Goal: Transaction & Acquisition: Obtain resource

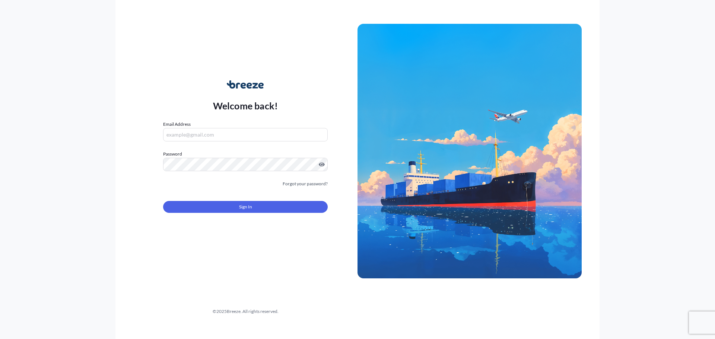
type input "[PERSON_NAME][EMAIL_ADDRESS][PERSON_NAME][DOMAIN_NAME]"
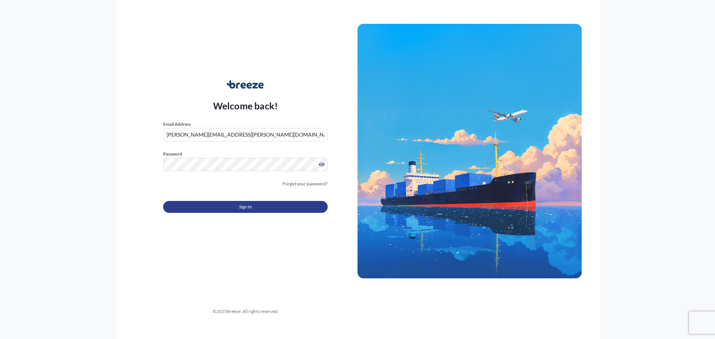
click at [214, 202] on button "Sign In" at bounding box center [245, 207] width 165 height 12
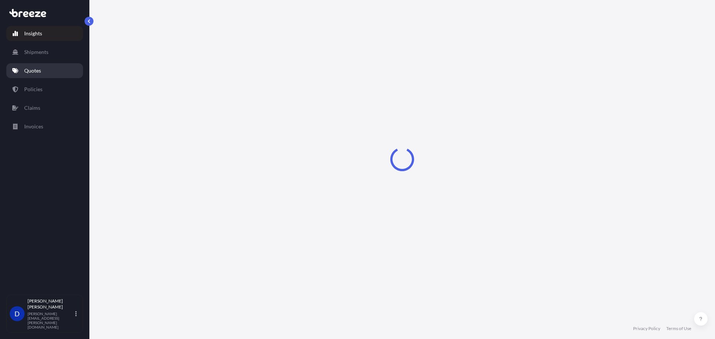
click at [53, 70] on link "Quotes" at bounding box center [44, 70] width 77 height 15
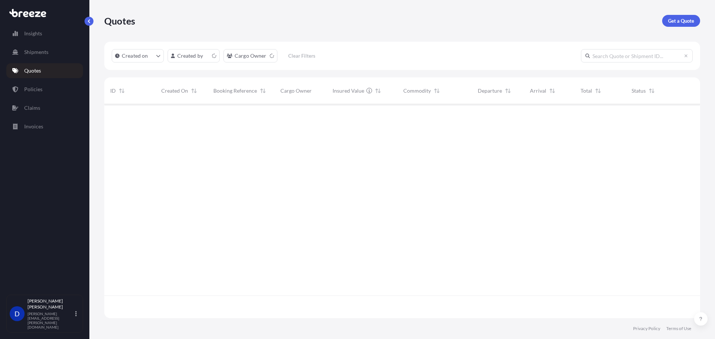
scroll to position [213, 590]
click at [679, 18] on p "Get a Quote" at bounding box center [681, 20] width 26 height 7
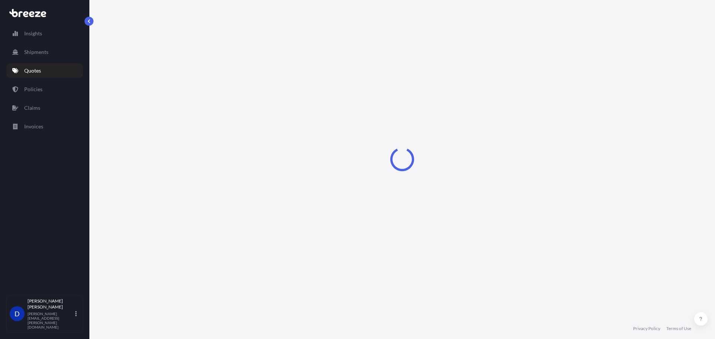
select select "Sea"
select select "1"
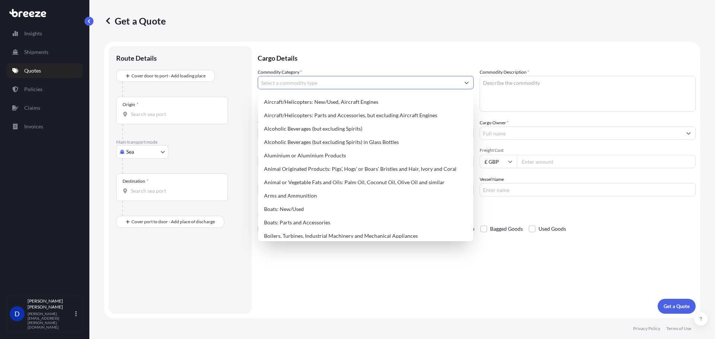
click at [308, 79] on input "Commodity Category *" at bounding box center [359, 82] width 202 height 13
click at [310, 83] on input "Commodity Category *" at bounding box center [359, 82] width 202 height 13
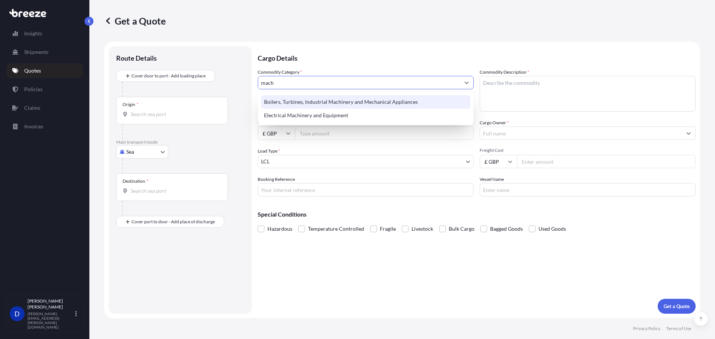
click at [301, 101] on div "Boilers, Turbines, Industrial Machinery and Mechanical Appliances" at bounding box center [365, 101] width 209 height 13
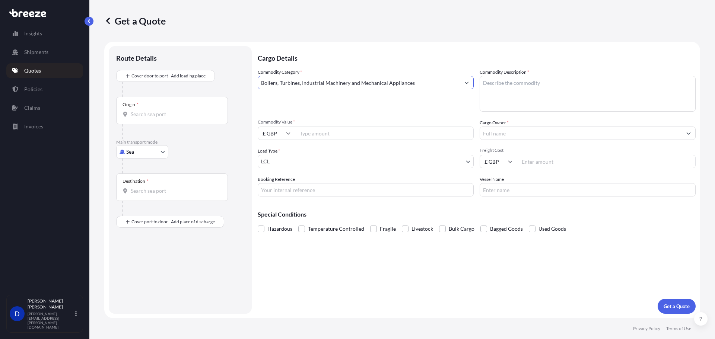
type input "Boilers, Turbines, Industrial Machinery and Mechanical Appliances"
click at [597, 98] on textarea "Commodity Description *" at bounding box center [588, 94] width 216 height 36
type textarea "Spacer Rings"
click at [505, 134] on input "Cargo Owner *" at bounding box center [581, 133] width 202 height 13
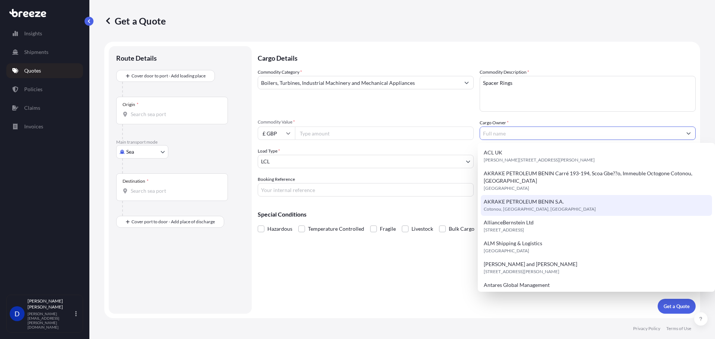
click at [524, 198] on span "AKRAKE PETROLEUM BENIN S.A." at bounding box center [524, 201] width 80 height 7
type input "AKRAKE PETROLEUM BENIN S.A."
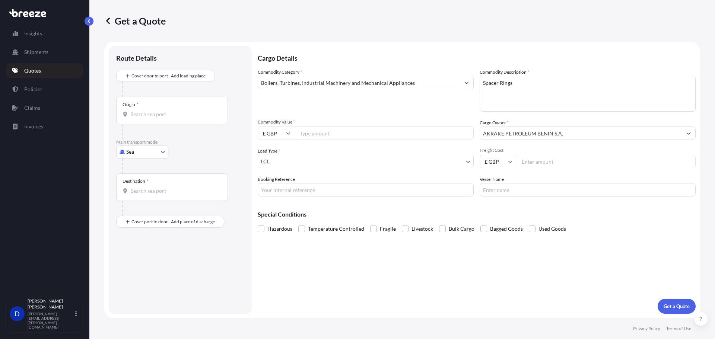
click at [311, 137] on input "Commodity Value *" at bounding box center [384, 133] width 179 height 13
type input "2827.50"
click at [138, 155] on body "Insights Shipments Quotes Policies Claims Invoices D [PERSON_NAME] [PERSON_NAME…" at bounding box center [357, 169] width 715 height 339
click at [144, 183] on div "Air" at bounding box center [142, 184] width 46 height 13
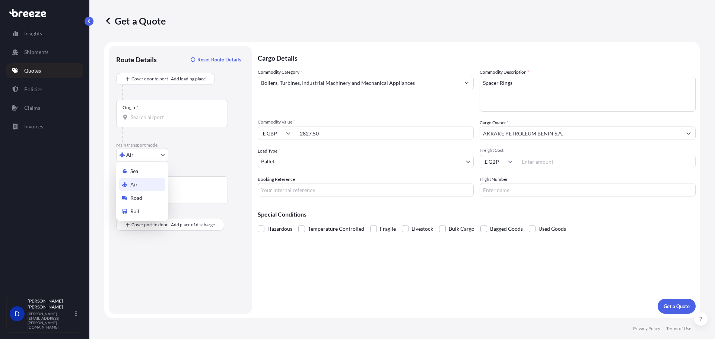
select select "Air"
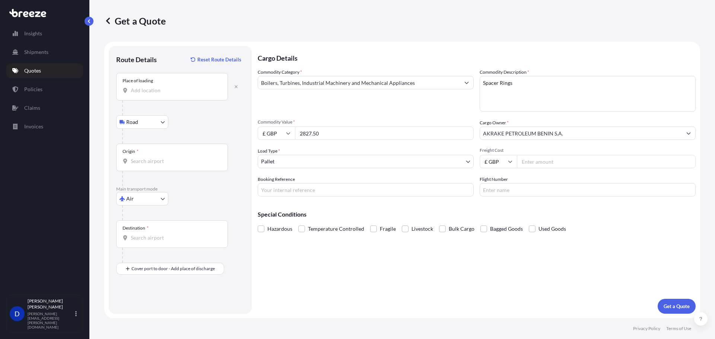
click at [156, 89] on input "Place of loading" at bounding box center [175, 90] width 88 height 7
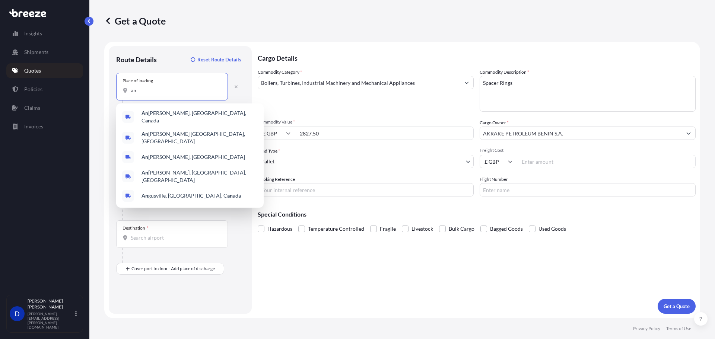
type input "a"
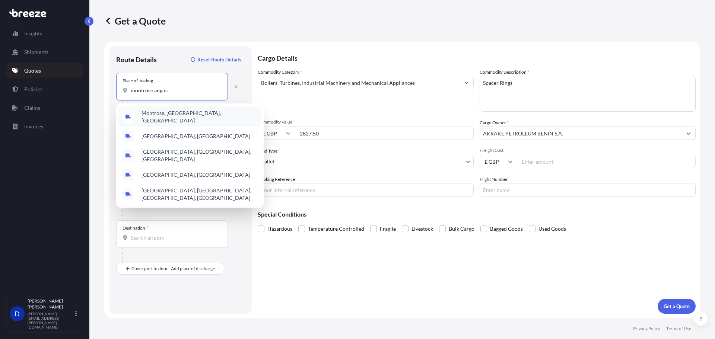
click at [173, 117] on span "Montrose, [GEOGRAPHIC_DATA], [GEOGRAPHIC_DATA]" at bounding box center [200, 116] width 116 height 15
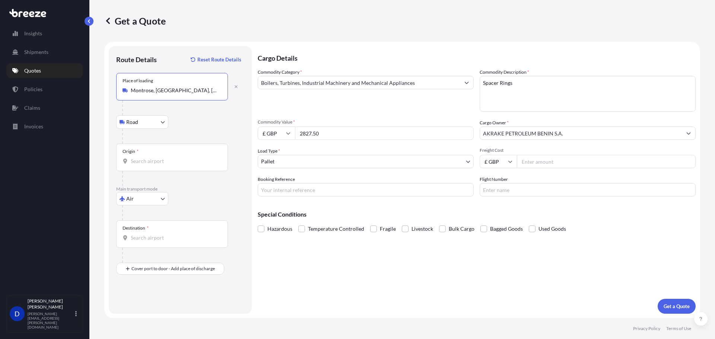
type input "Montrose, [GEOGRAPHIC_DATA], [GEOGRAPHIC_DATA]"
click at [144, 156] on div "Origin *" at bounding box center [172, 158] width 112 height 28
click at [144, 158] on input "Origin *" at bounding box center [175, 161] width 88 height 7
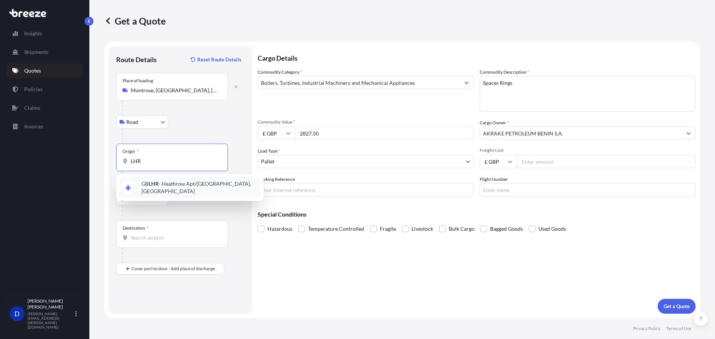
click at [140, 185] on div "GB LHR - Heathrow Apt/[GEOGRAPHIC_DATA], [GEOGRAPHIC_DATA]" at bounding box center [190, 187] width 142 height 21
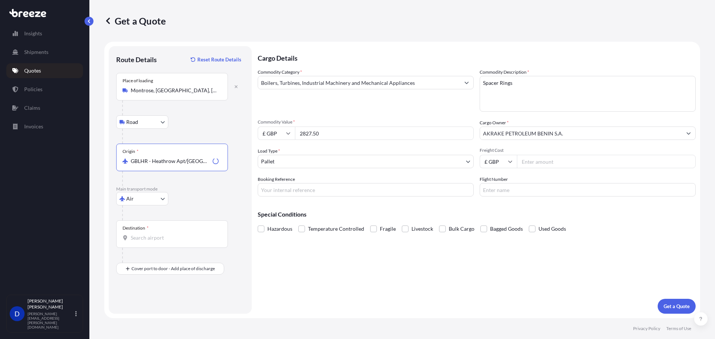
type input "GBLHR - Heathrow Apt/[GEOGRAPHIC_DATA], [GEOGRAPHIC_DATA]"
click at [149, 229] on span "*" at bounding box center [148, 228] width 2 height 6
click at [149, 234] on input "Destination *" at bounding box center [175, 237] width 88 height 7
click at [149, 240] on input "Destination *" at bounding box center [175, 237] width 88 height 7
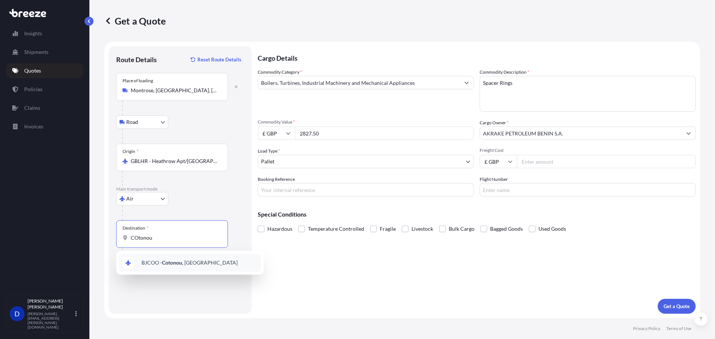
click at [187, 268] on div "BJCOO - [GEOGRAPHIC_DATA] , [GEOGRAPHIC_DATA]" at bounding box center [190, 263] width 142 height 18
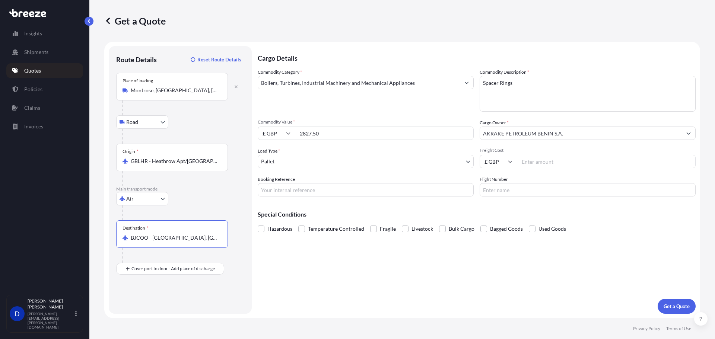
type input "BJCOO - [GEOGRAPHIC_DATA], [GEOGRAPHIC_DATA]"
click at [542, 161] on input "Freight Cost" at bounding box center [606, 161] width 179 height 13
type input "1"
type input "1200"
click at [675, 305] on p "Get a Quote" at bounding box center [677, 306] width 26 height 7
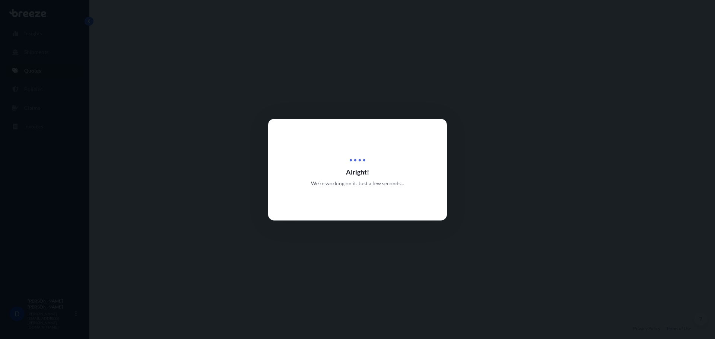
select select "Road"
select select "Air"
select select "1"
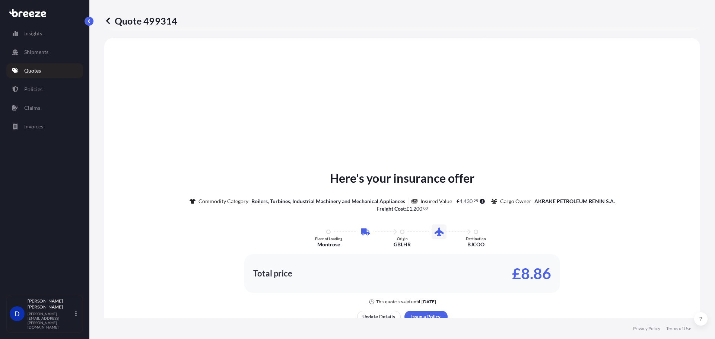
scroll to position [254, 0]
